Goal: Task Accomplishment & Management: Use online tool/utility

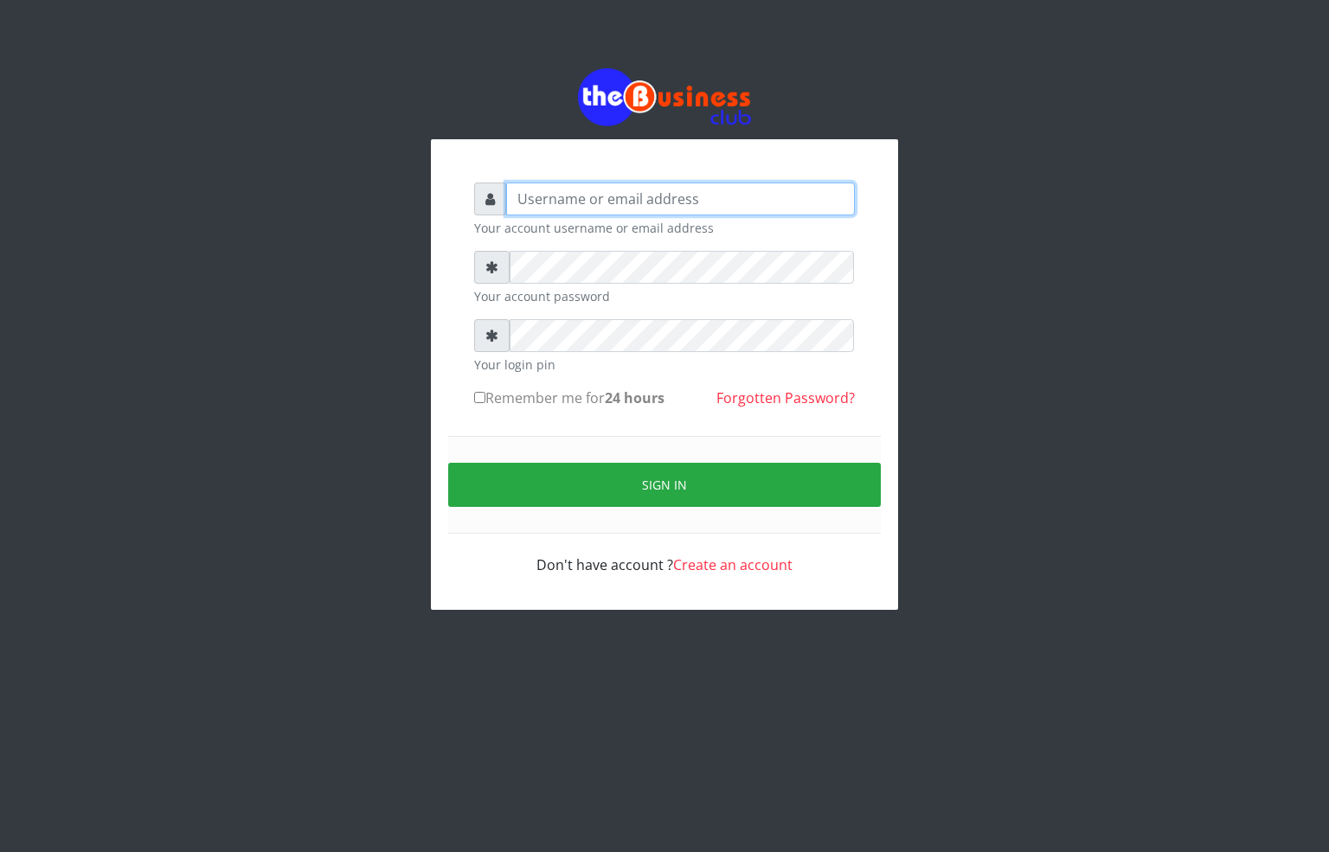
type input "[EMAIL_ADDRESS][DOMAIN_NAME]"
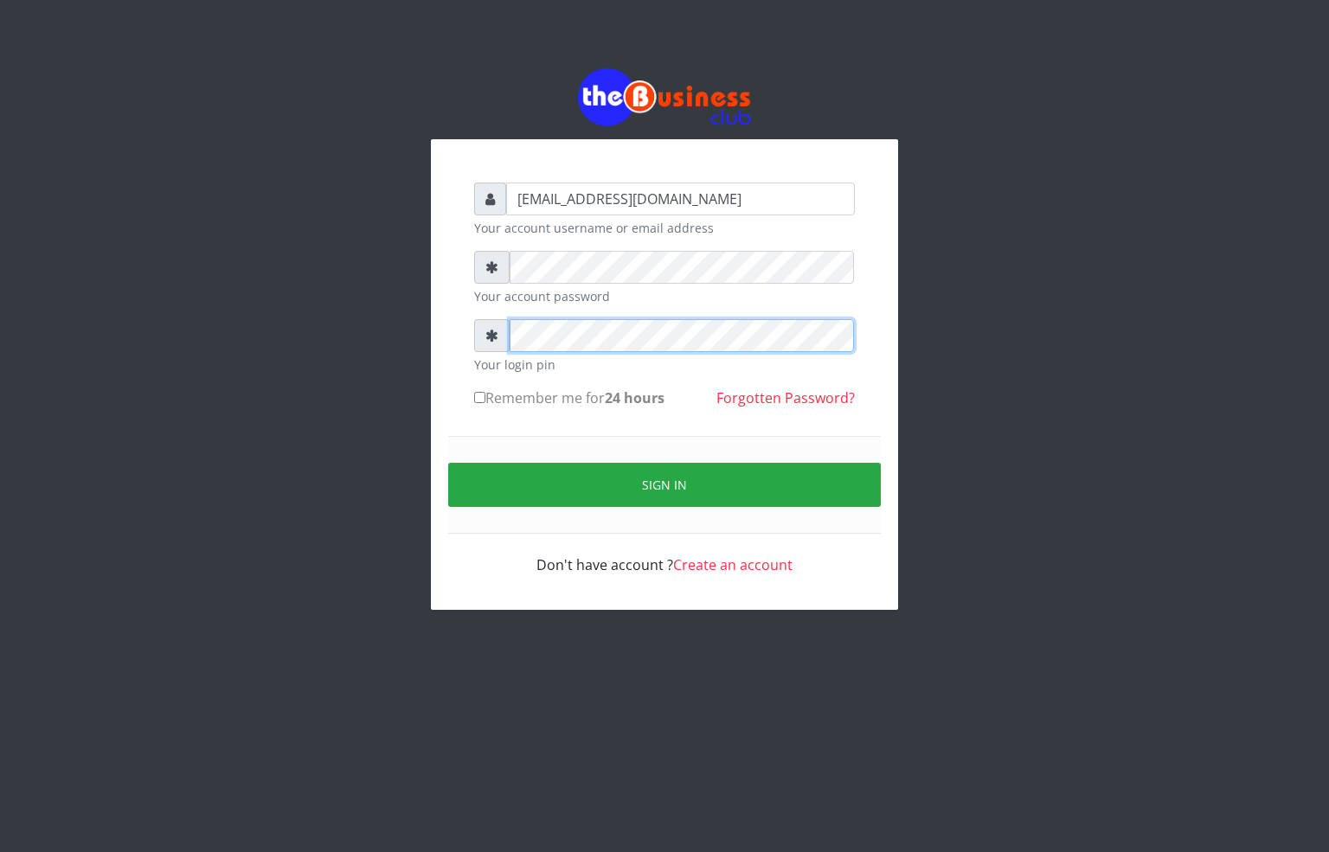
click at [493, 343] on div at bounding box center [664, 335] width 381 height 33
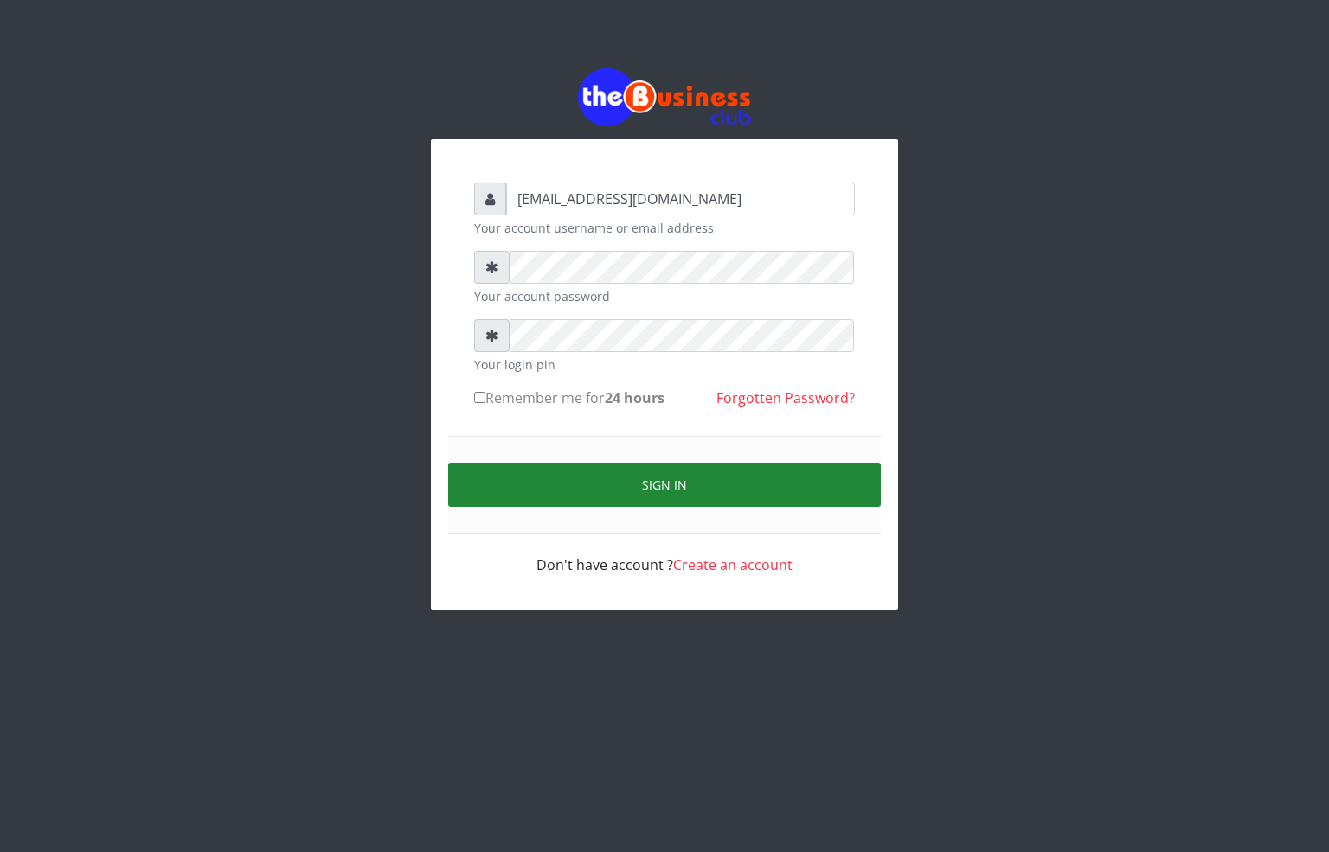
click at [555, 478] on button "Sign in" at bounding box center [664, 485] width 433 height 44
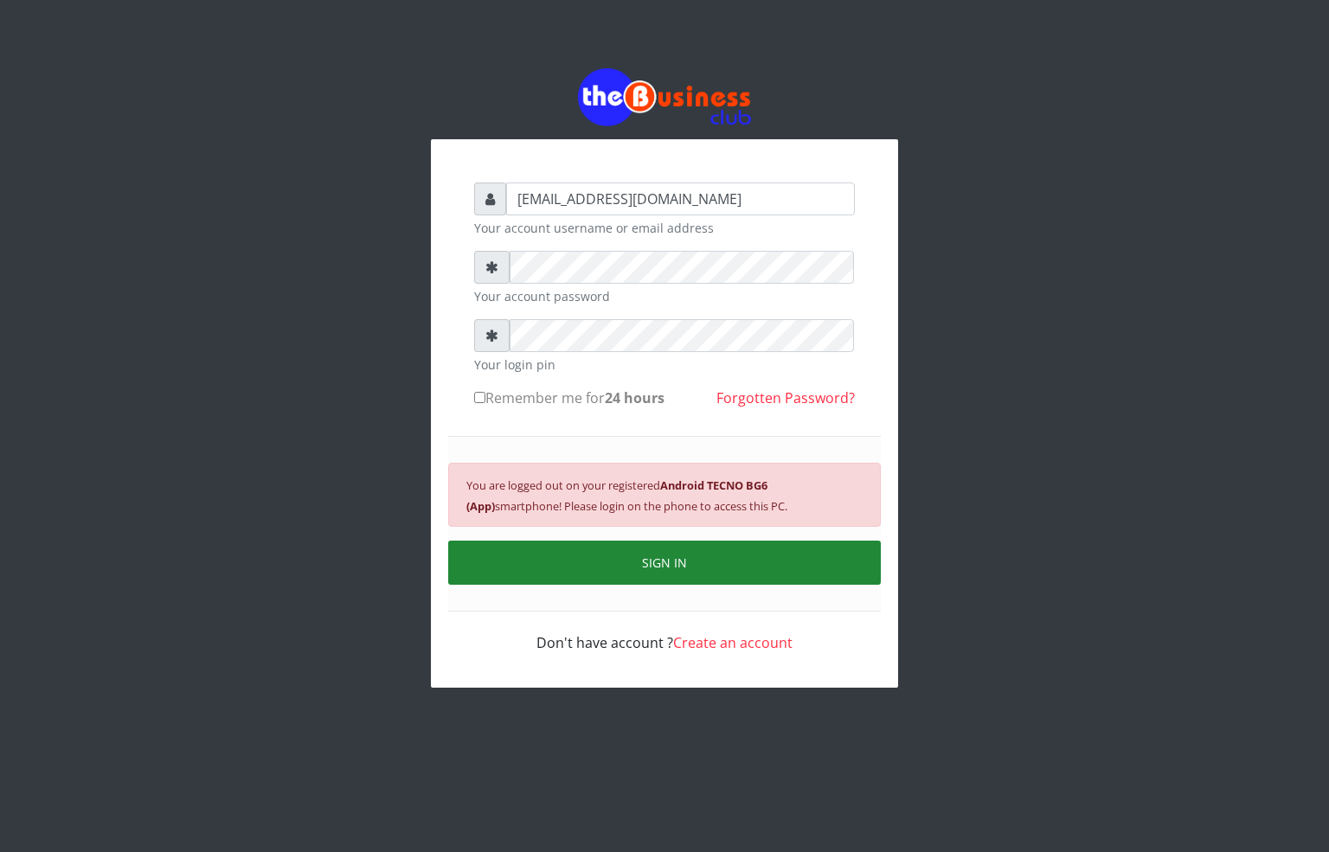
click at [623, 561] on button "SIGN IN" at bounding box center [664, 563] width 433 height 44
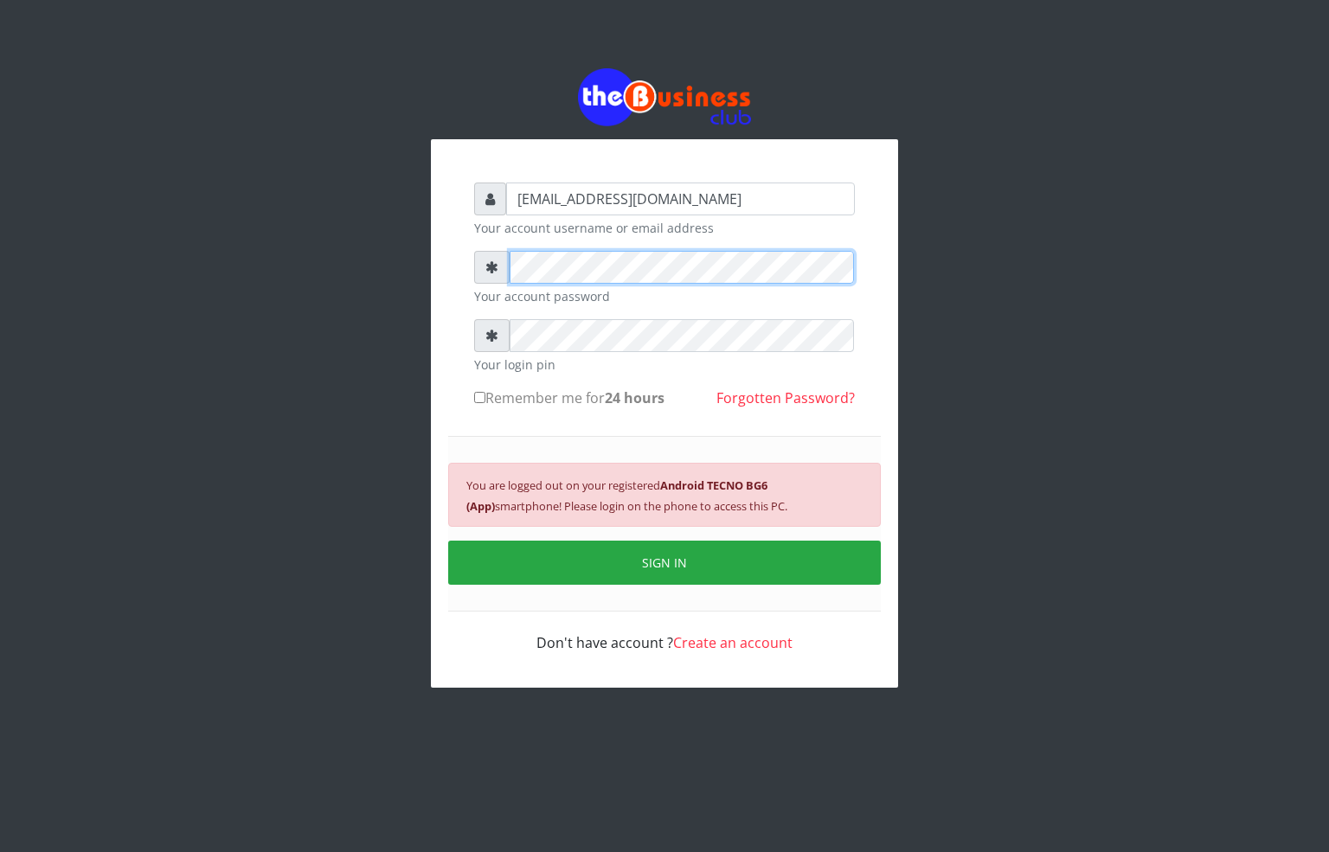
click at [497, 260] on div at bounding box center [664, 267] width 381 height 33
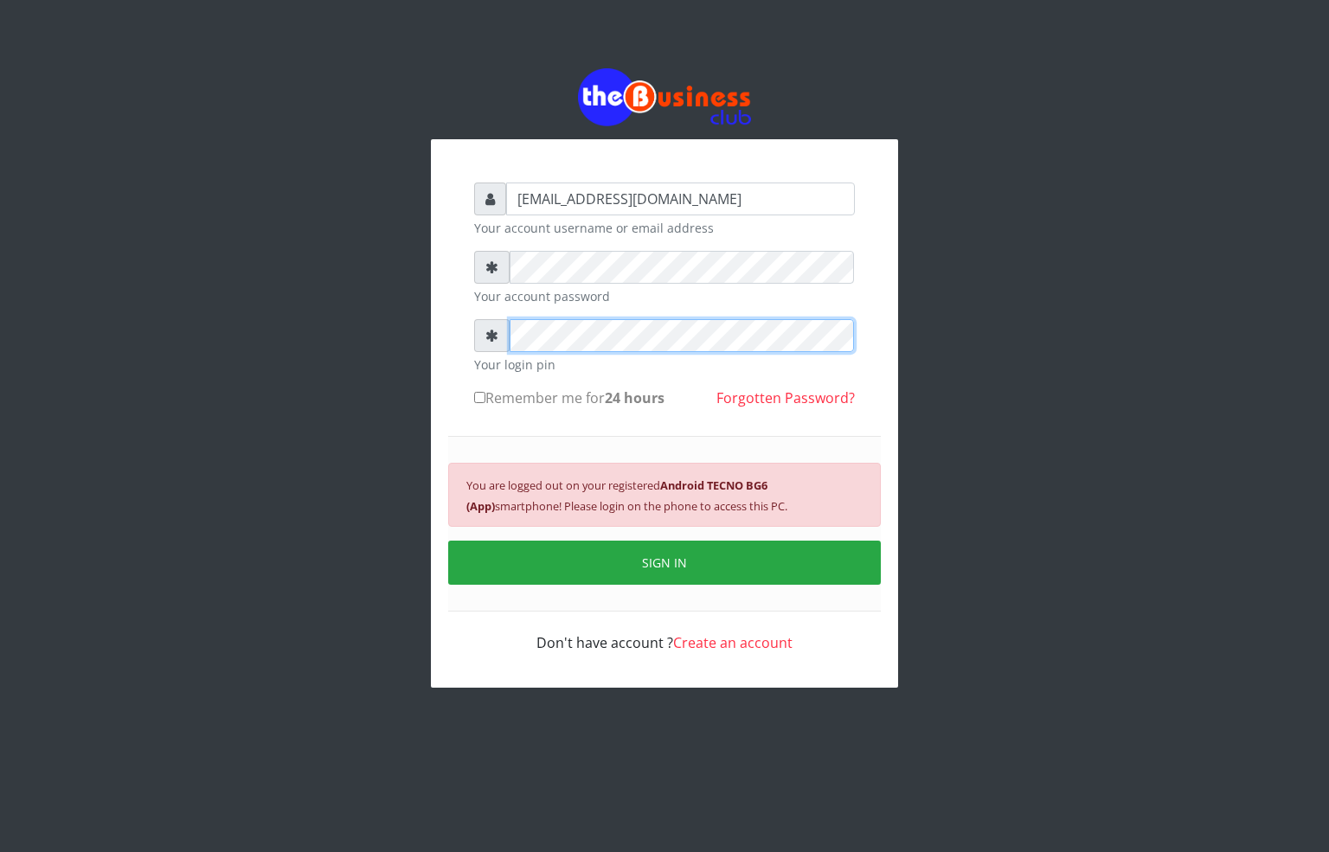
click at [472, 340] on div "[EMAIL_ADDRESS][DOMAIN_NAME] Your account username or email address Your accoun…" at bounding box center [664, 417] width 415 height 505
click at [569, 559] on button "SIGN IN" at bounding box center [664, 563] width 433 height 44
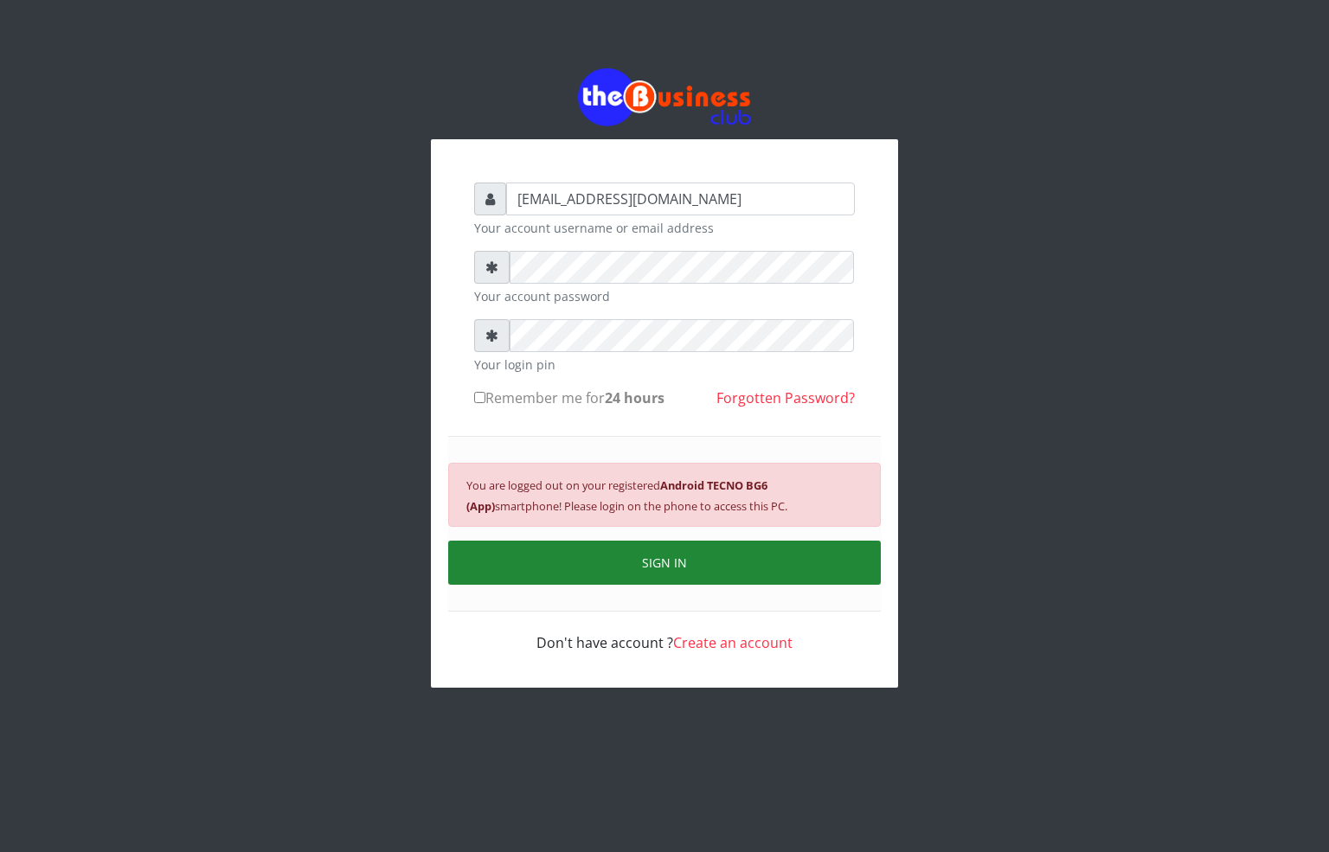
click at [646, 574] on button "SIGN IN" at bounding box center [664, 563] width 433 height 44
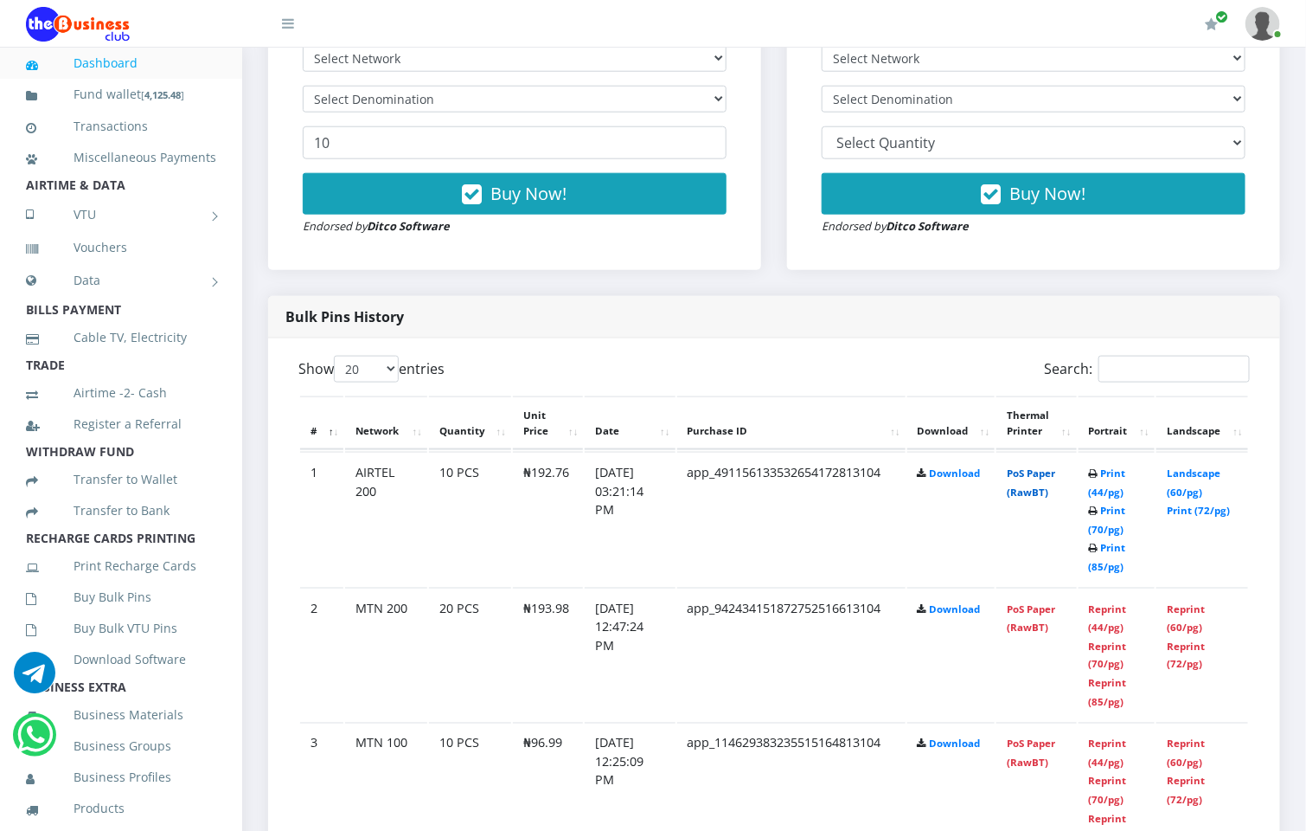
click at [1036, 476] on link "PoS Paper (RawBT)" at bounding box center [1031, 482] width 48 height 32
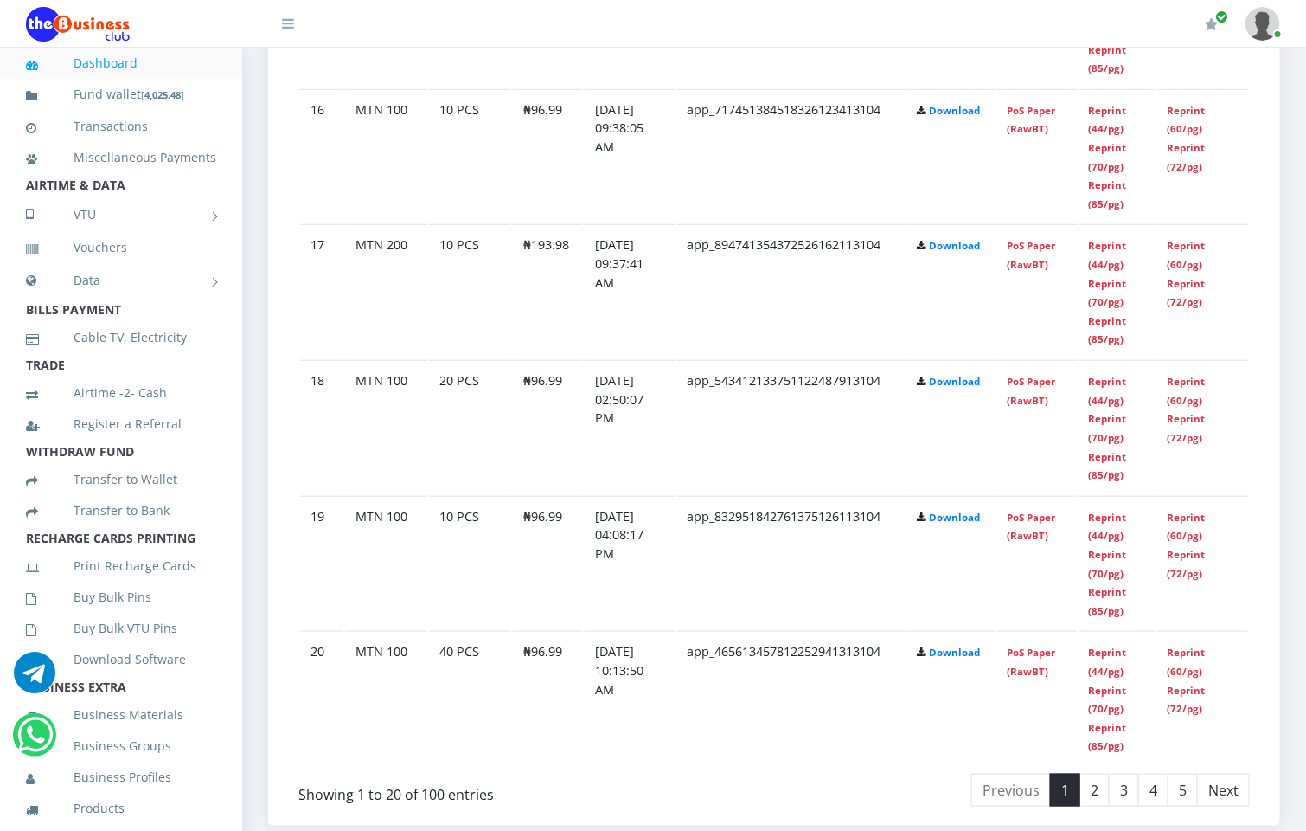
scroll to position [3240, 0]
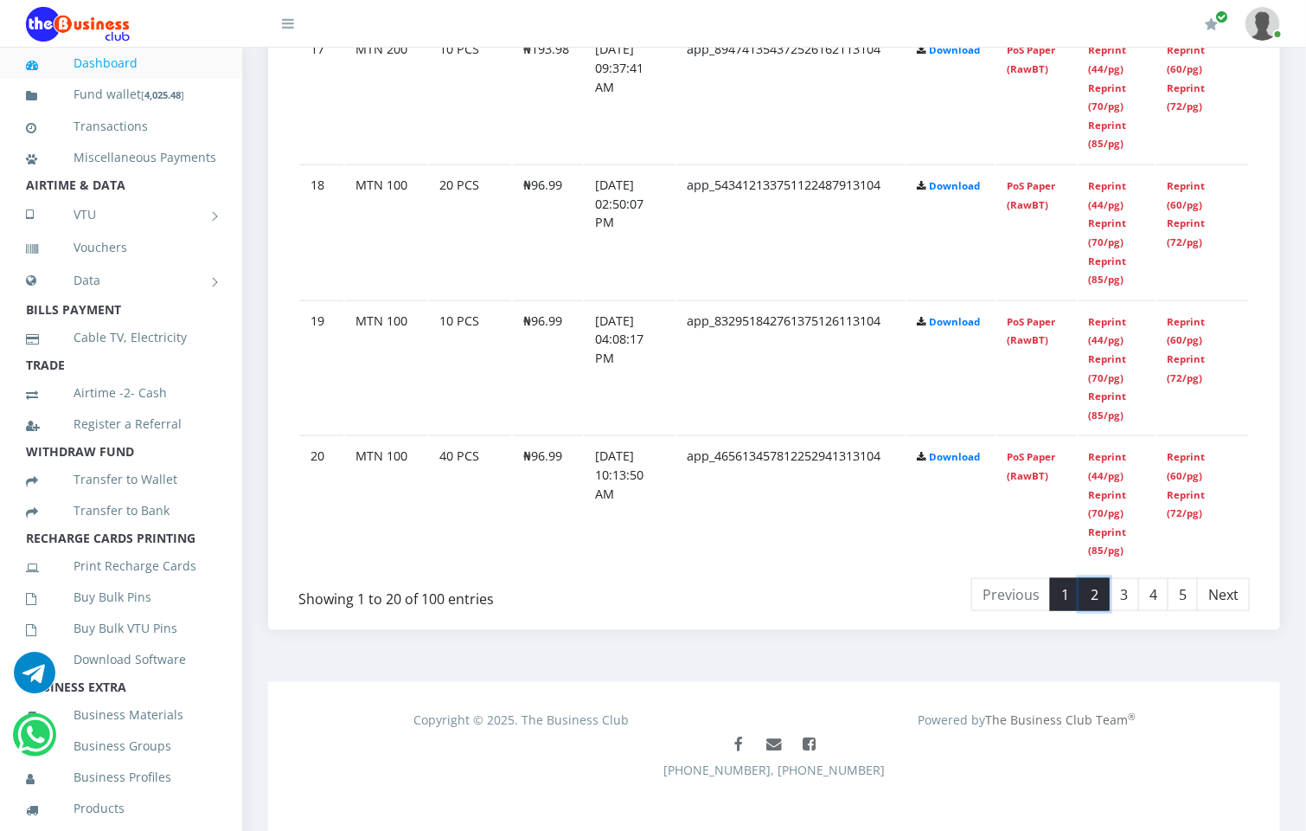
click at [1109, 587] on link "2" at bounding box center [1095, 594] width 30 height 33
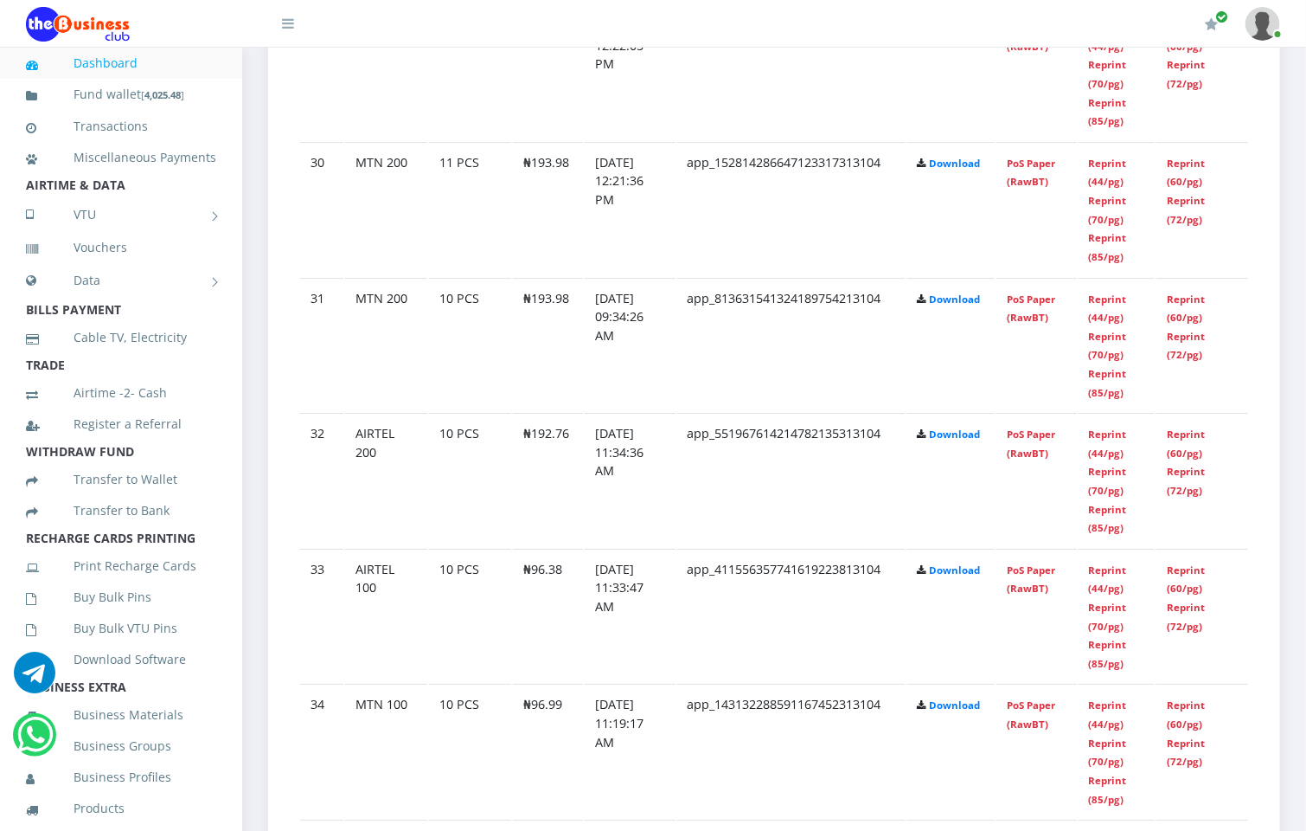
scroll to position [1812, 0]
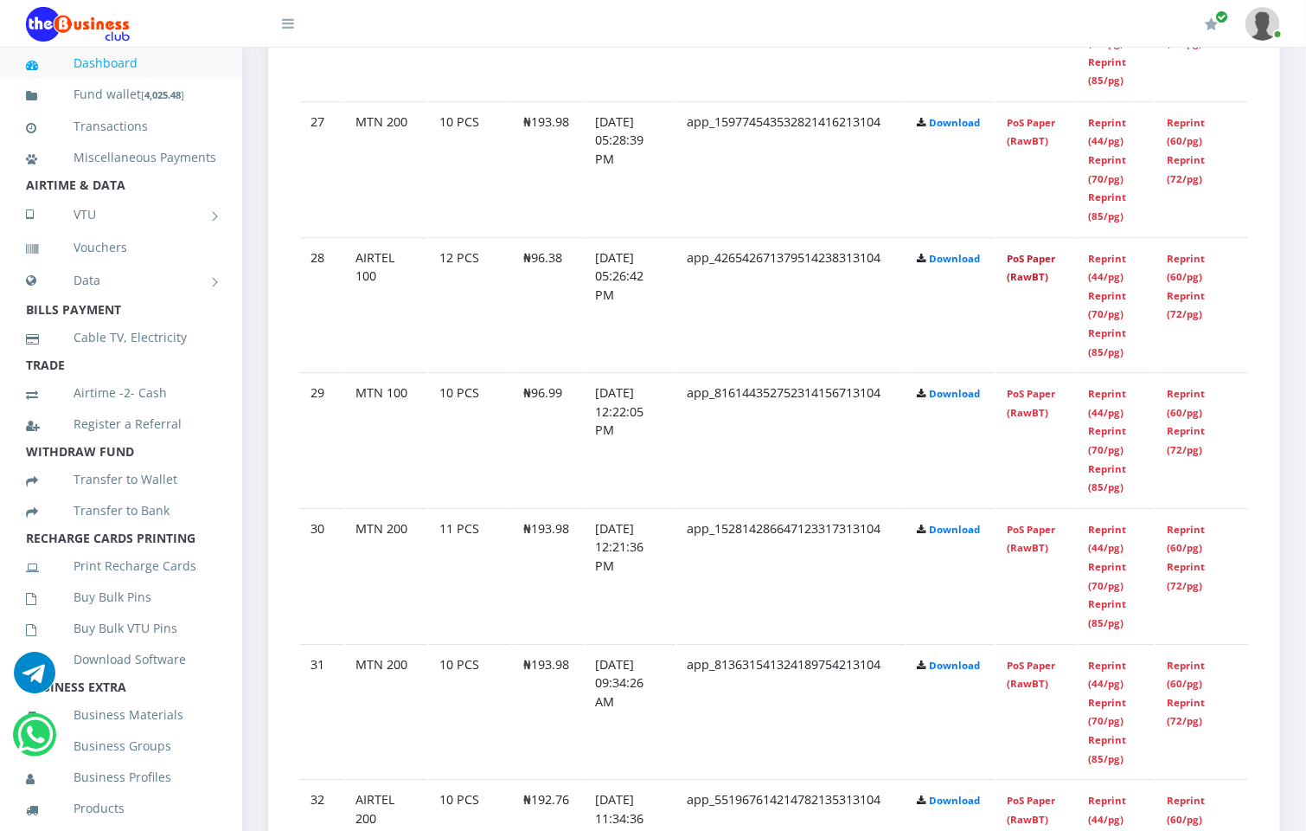
click at [1044, 252] on link "PoS Paper (RawBT)" at bounding box center [1031, 268] width 48 height 32
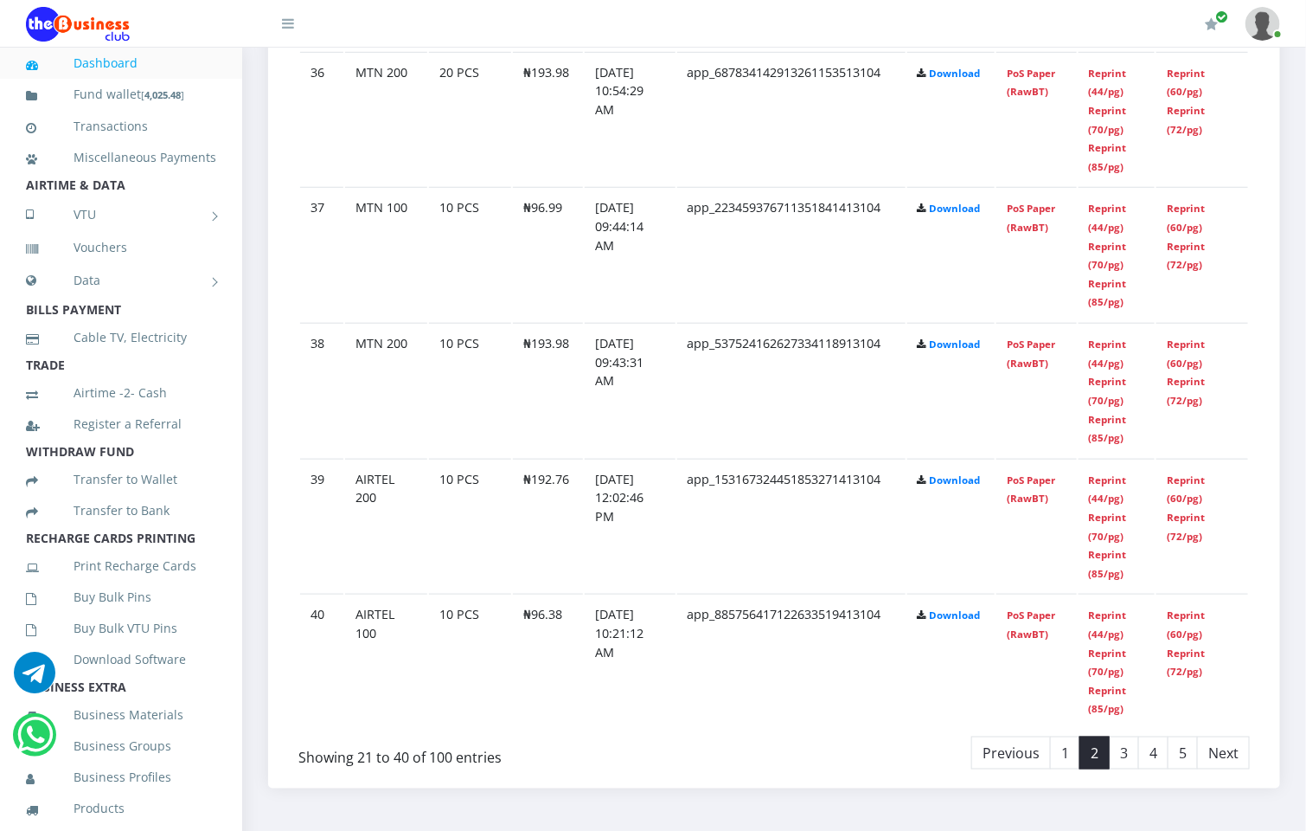
scroll to position [3240, 0]
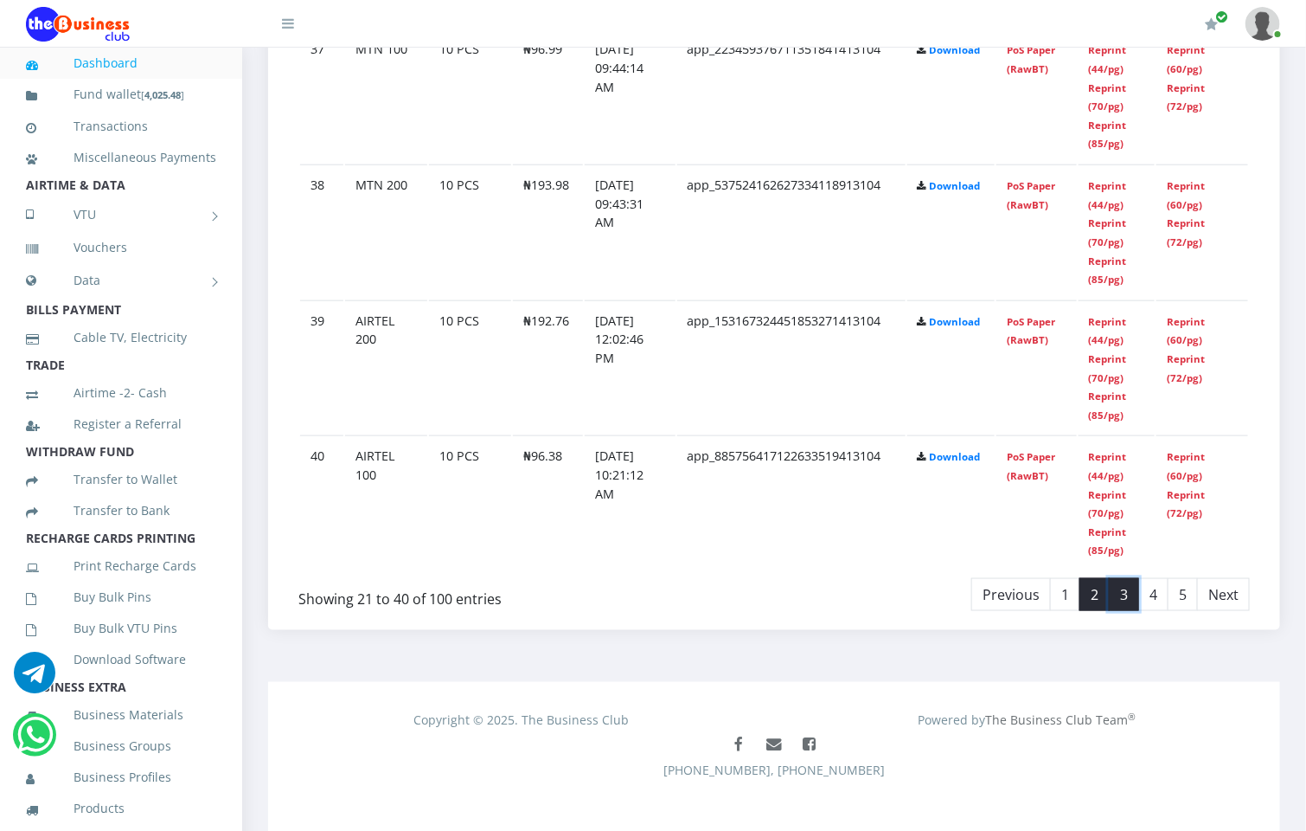
click at [1135, 582] on link "3" at bounding box center [1124, 594] width 30 height 33
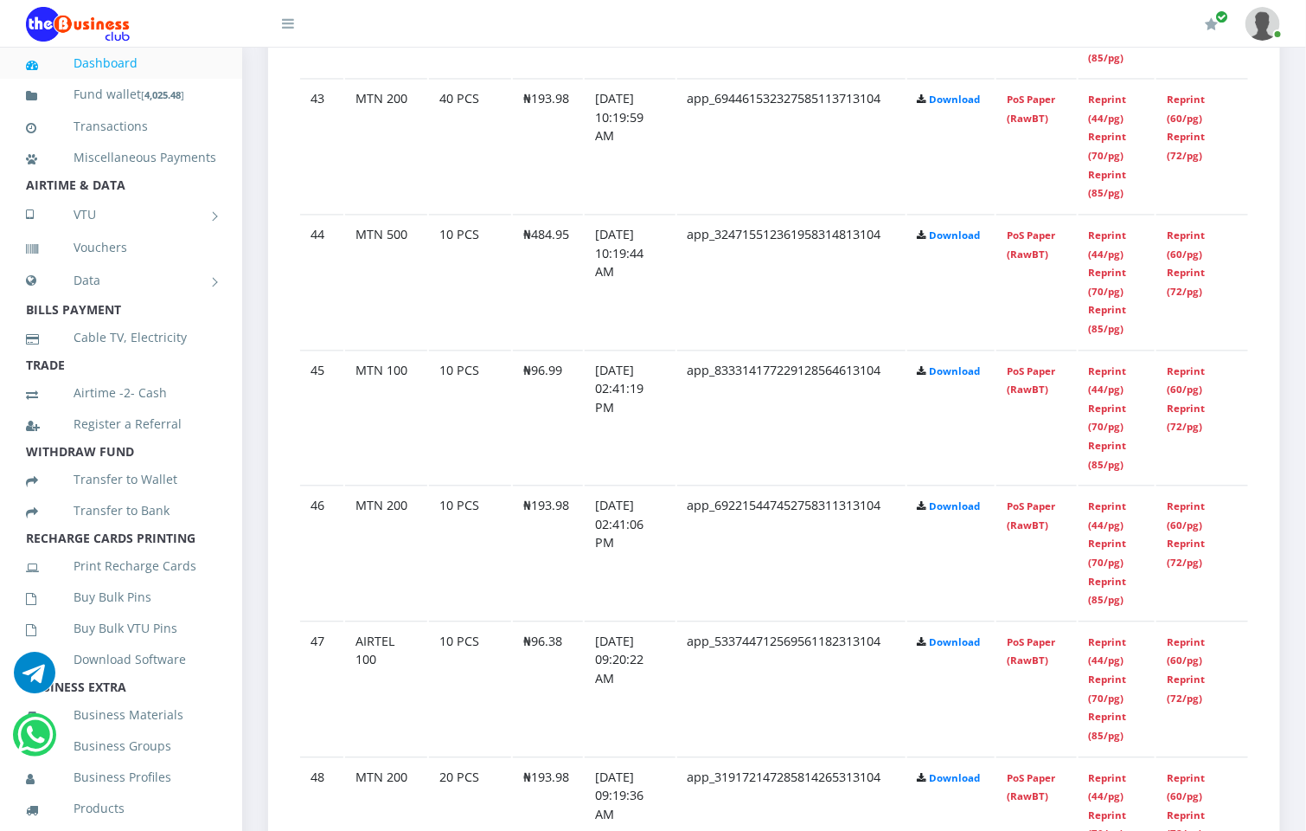
scroll to position [1163, 0]
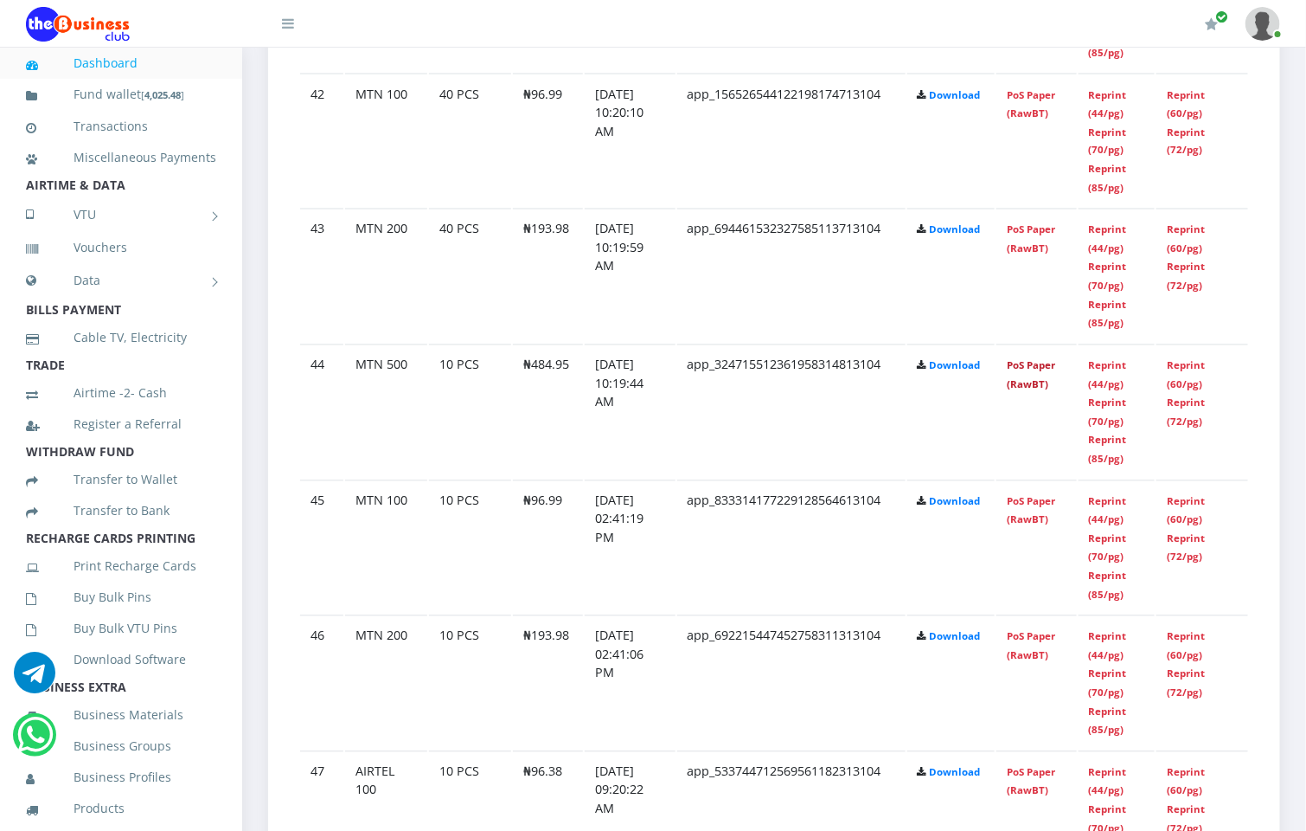
click at [1039, 359] on link "PoS Paper (RawBT)" at bounding box center [1031, 375] width 48 height 32
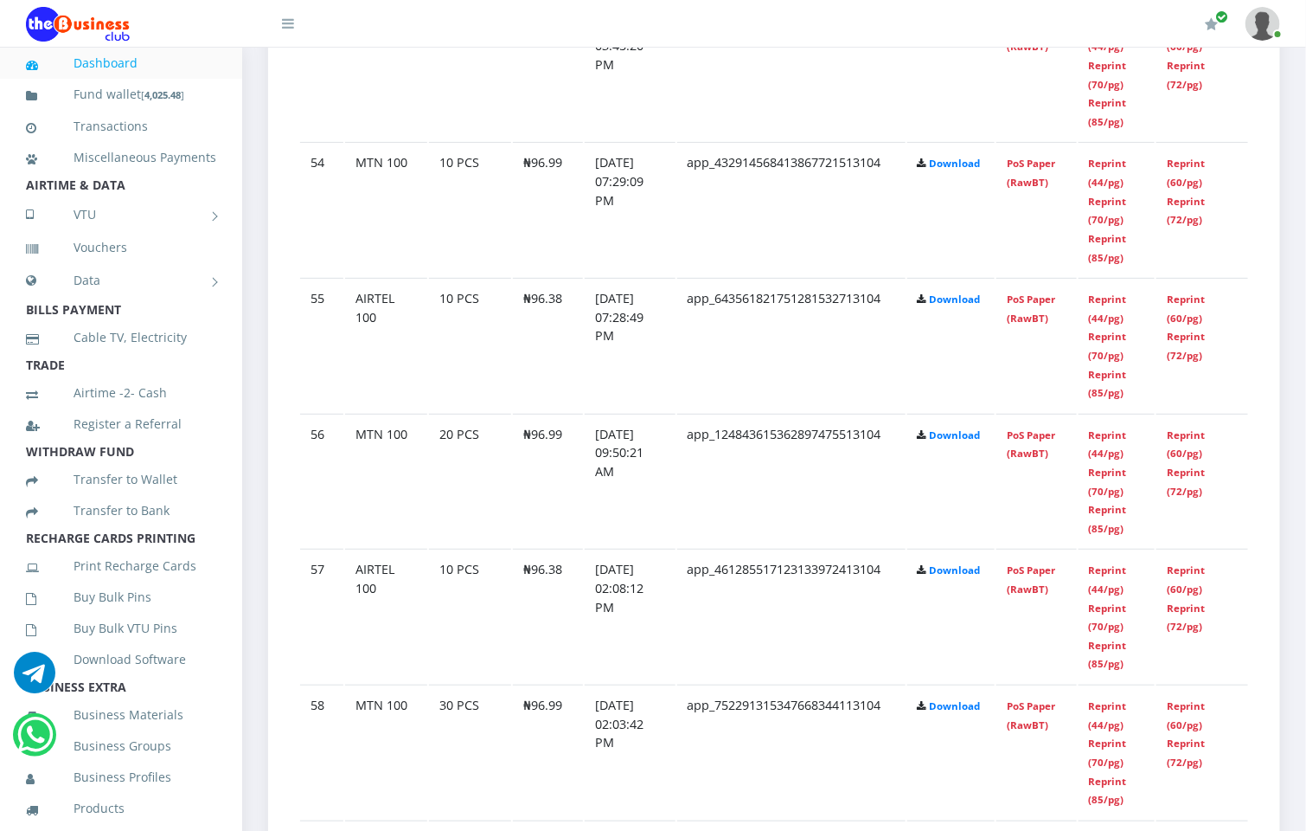
scroll to position [3239, 0]
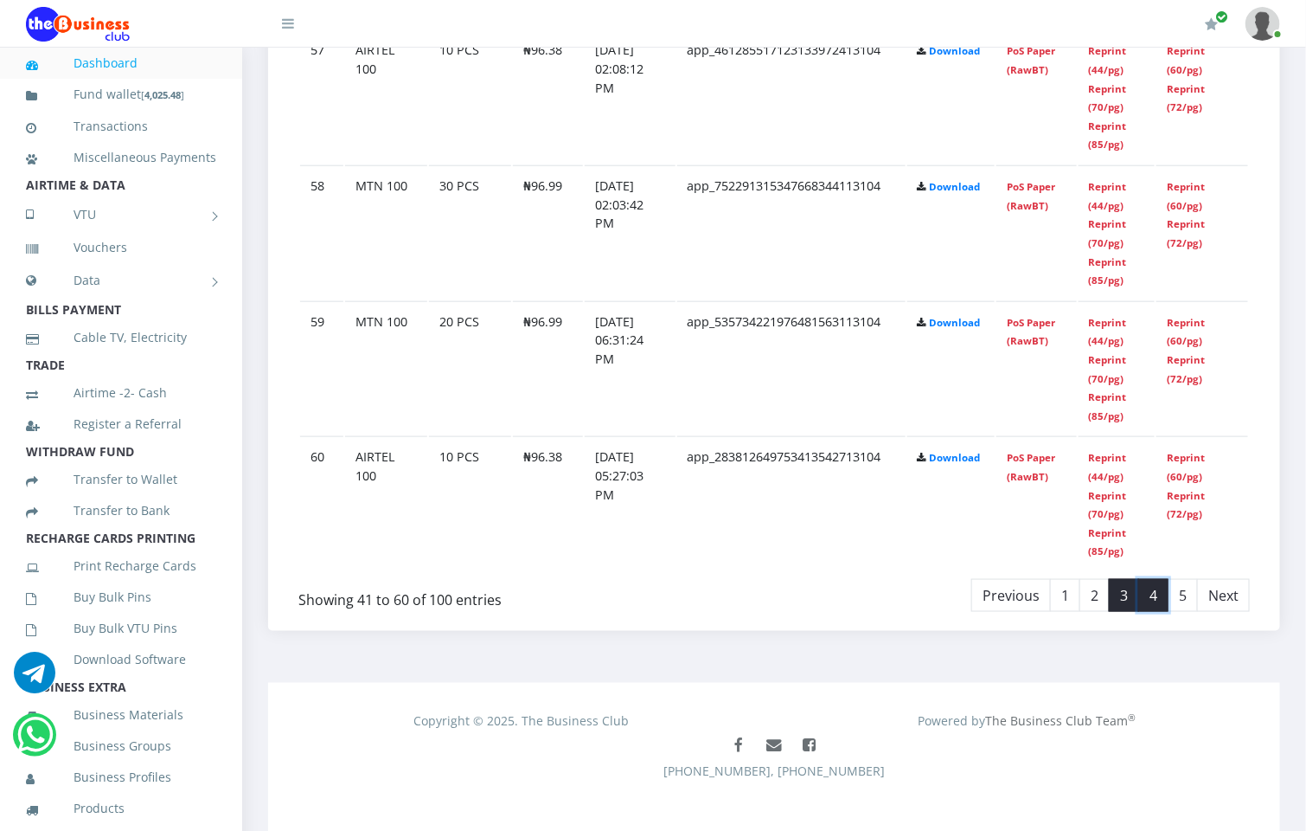
click at [1145, 581] on link "4" at bounding box center [1154, 595] width 30 height 33
click at [1036, 323] on link "PoS Paper (RawBT)" at bounding box center [1031, 332] width 48 height 32
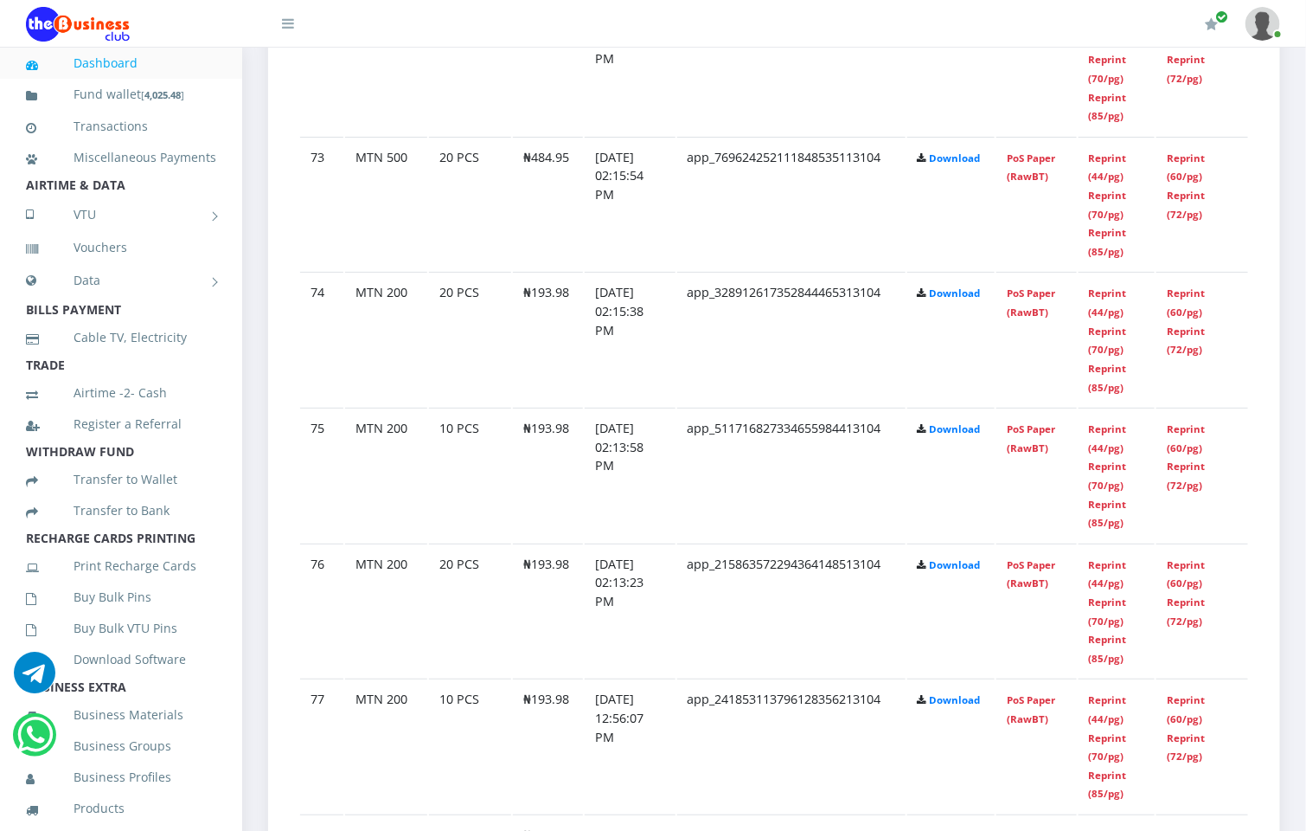
scroll to position [2460, 0]
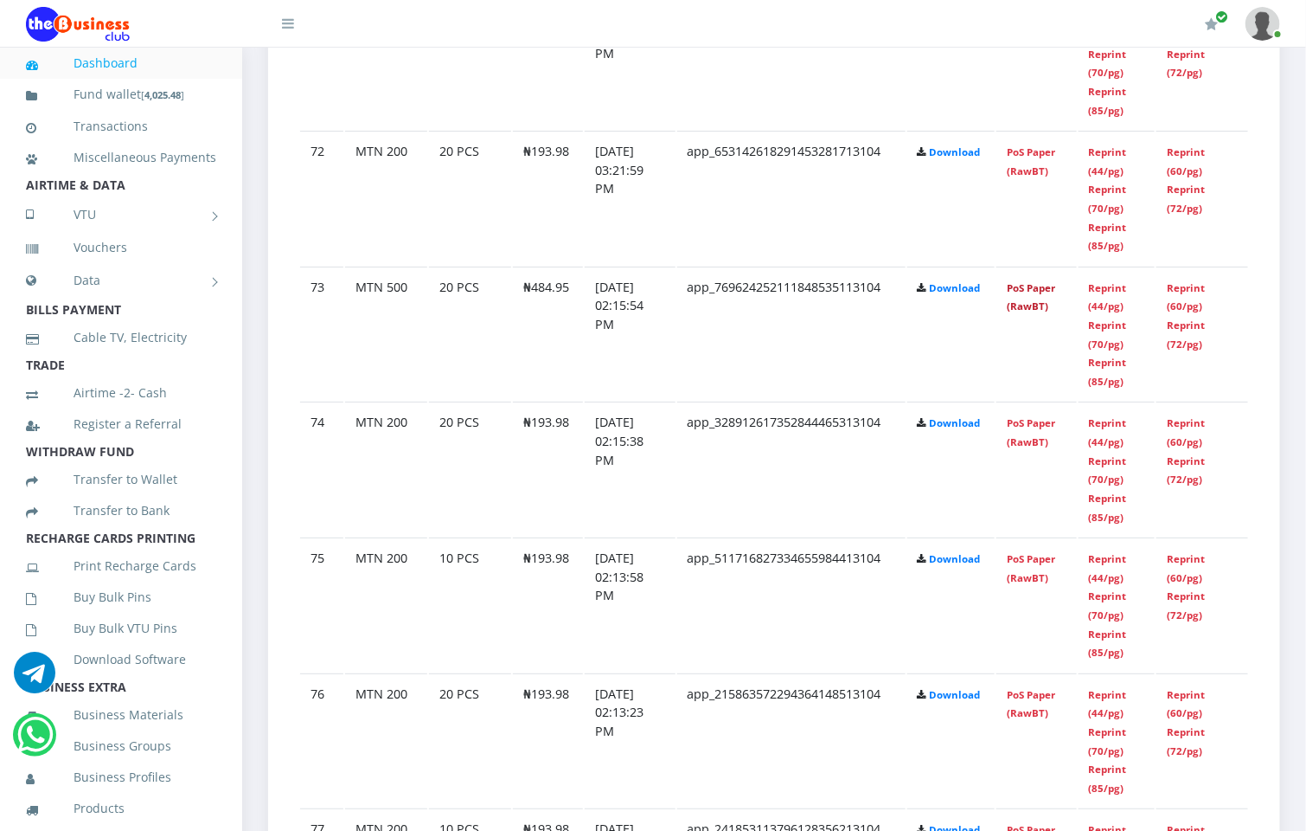
click at [1043, 281] on link "PoS Paper (RawBT)" at bounding box center [1031, 297] width 48 height 32
